Goal: Information Seeking & Learning: Learn about a topic

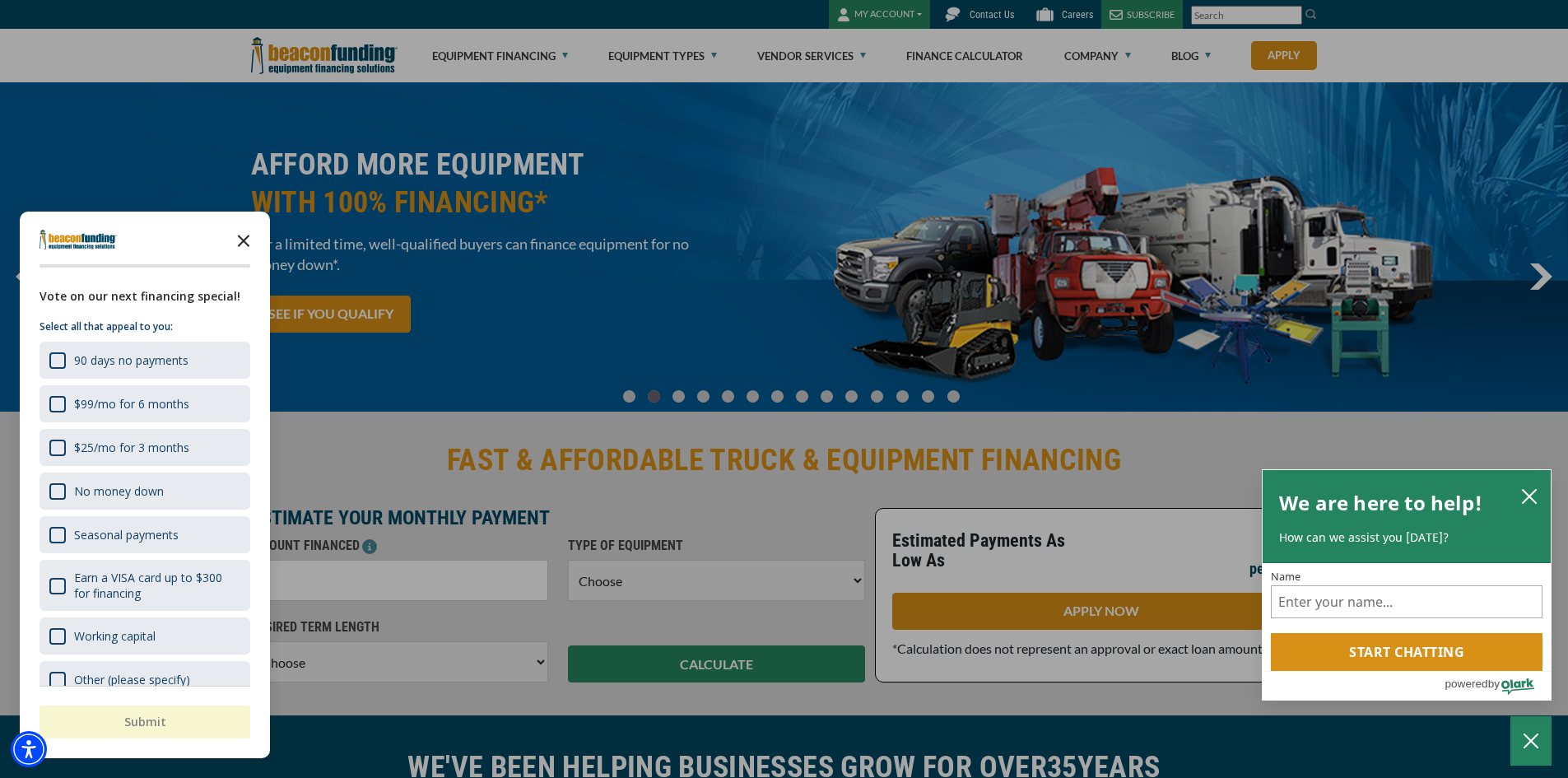
click at [242, 236] on icon "Close the survey" at bounding box center [243, 240] width 33 height 33
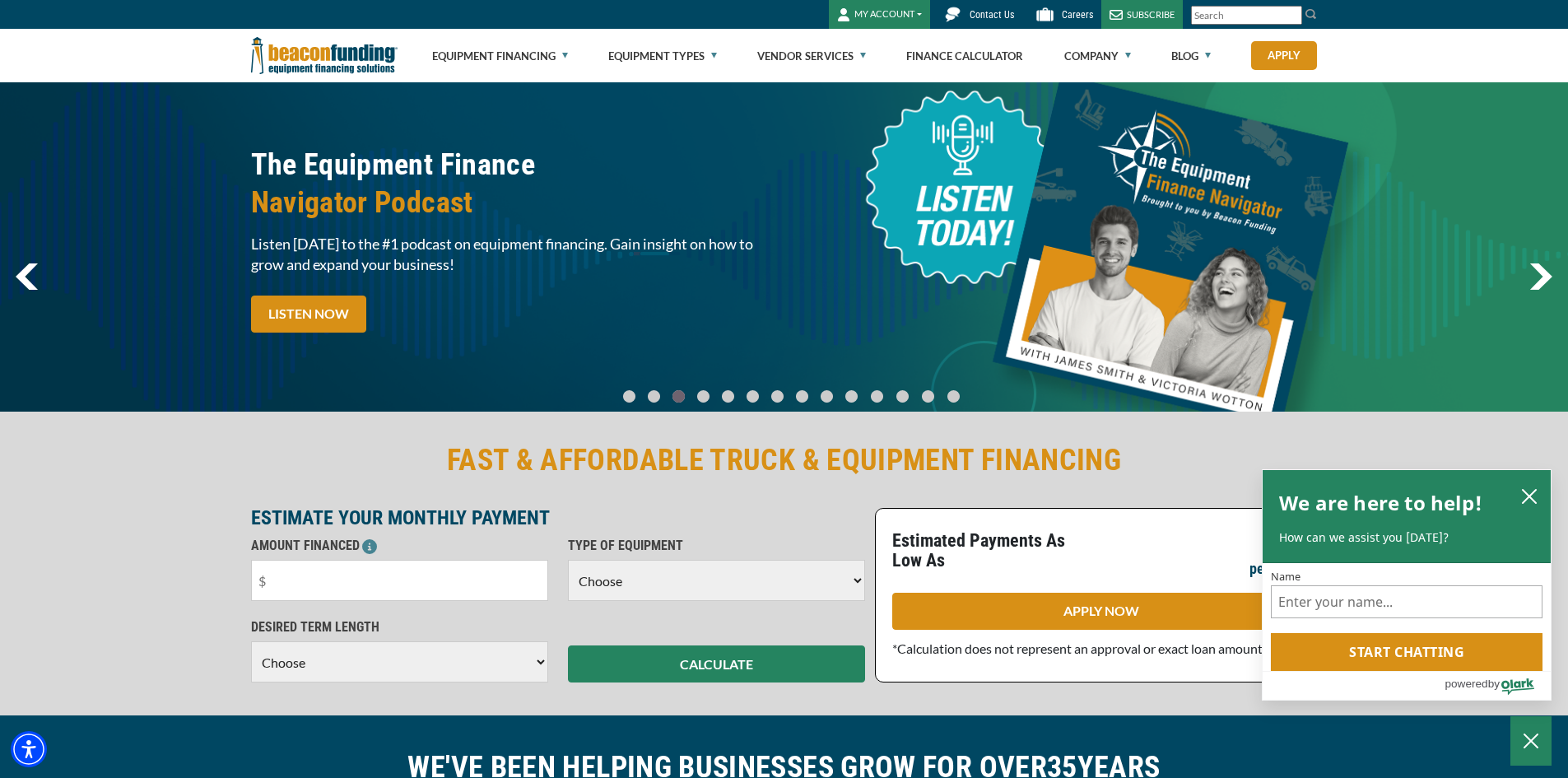
drag, startPoint x: 242, startPoint y: 51, endPoint x: 244, endPoint y: 43, distance: 8.2
click at [244, 50] on div "Equipment Financing Financing Programs Empty heading Flexible Financing Lease-T…" at bounding box center [784, 55] width 1568 height 53
click at [248, 58] on div at bounding box center [332, 55] width 181 height 53
click at [251, 51] on img at bounding box center [324, 55] width 146 height 53
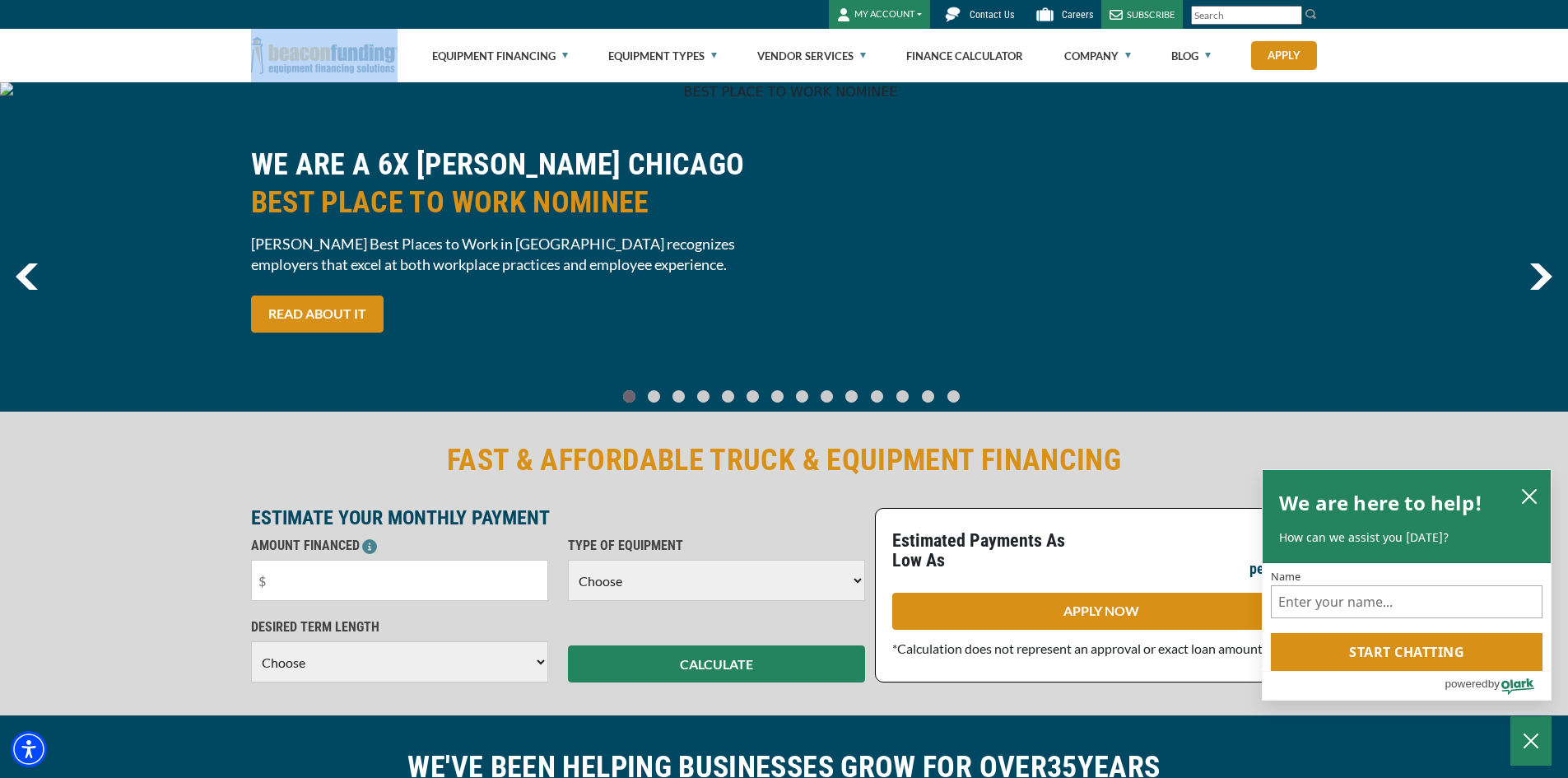
drag, startPoint x: 238, startPoint y: 52, endPoint x: 344, endPoint y: 57, distance: 106.1
click at [344, 57] on div "Equipment Financing Financing Programs Flexible Financing Lease-To-Own Pre-appr…" at bounding box center [784, 55] width 1568 height 53
click at [479, 134] on div "WE ARE A 6X CRAIN'S CHICAGO BEST PLACE TO WORK NOMINEE Crain’s Best Places to W…" at bounding box center [784, 247] width 1568 height 329
click at [388, 114] on div "WE ARE A 6X CRAIN'S CHICAGO BEST PLACE TO WORK NOMINEE Crain’s Best Places to W…" at bounding box center [784, 247] width 1568 height 329
click at [231, 68] on div "Equipment Financing Financing Programs Empty heading Flexible Financing Lease-T…" at bounding box center [784, 55] width 1568 height 53
